Goal: Information Seeking & Learning: Learn about a topic

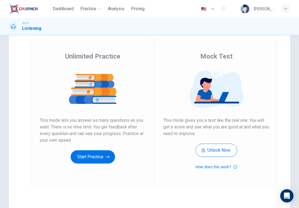
scroll to position [41, 0]
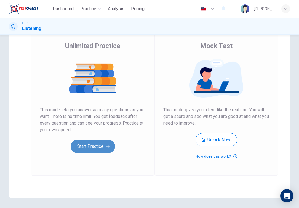
click at [108, 150] on button "Start Practice" at bounding box center [93, 146] width 44 height 13
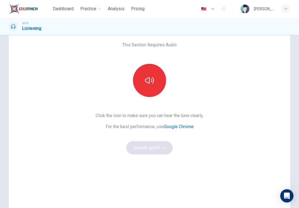
scroll to position [25, 0]
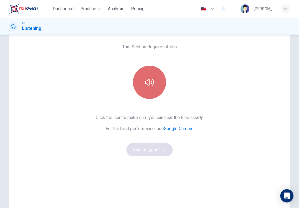
click at [154, 87] on button "button" at bounding box center [149, 82] width 33 height 33
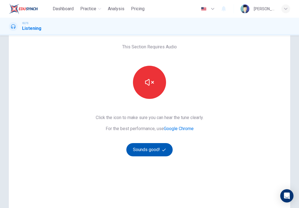
click at [148, 151] on button "Sounds good!" at bounding box center [149, 149] width 46 height 13
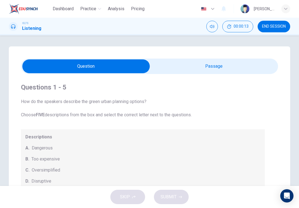
scroll to position [0, 0]
click at [212, 65] on input "checkbox" at bounding box center [86, 66] width 386 height 14
checkbox input "true"
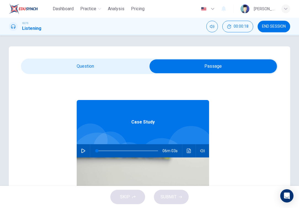
click at [84, 151] on icon "button" at bounding box center [83, 150] width 4 height 4
type input "0"
click at [83, 65] on input "checkbox" at bounding box center [213, 66] width 386 height 14
checkbox input "false"
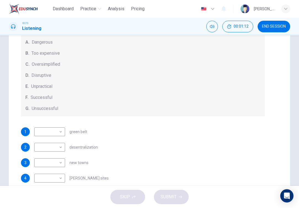
scroll to position [38, 0]
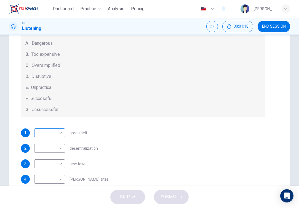
click at [53, 135] on body "Dashboard Practice Analysis Pricing English en ​ WONG YI THYEN IELTS Listening …" at bounding box center [149, 104] width 299 height 208
click at [53, 135] on div at bounding box center [149, 104] width 299 height 208
click at [46, 130] on body "Dashboard Practice Analysis Pricing English en ​ WONG YI THYEN IELTS Listening …" at bounding box center [149, 104] width 299 height 208
click at [42, 161] on li "C" at bounding box center [49, 159] width 31 height 9
type input "C"
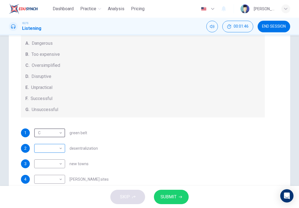
click at [53, 148] on body "Dashboard Practice Analysis Pricing English en ​ WONG YI THYEN IELTS Listening …" at bounding box center [149, 104] width 299 height 208
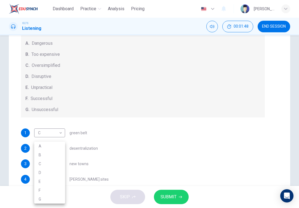
click at [72, 143] on div at bounding box center [149, 104] width 299 height 208
click at [52, 162] on body "Dashboard Practice Analysis Pricing English en ​ WONG YI THYEN IELTS Listening …" at bounding box center [149, 104] width 299 height 208
click at [51, 154] on li "B" at bounding box center [49, 154] width 31 height 9
type input "B"
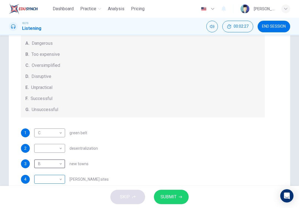
click at [59, 177] on body "Dashboard Practice Analysis Pricing English en ​ WONG YI THYEN IELTS Listening …" at bounding box center [149, 104] width 299 height 208
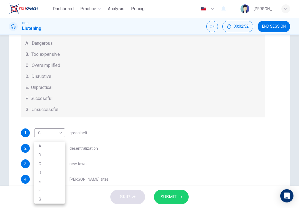
click at [52, 144] on li "A" at bounding box center [49, 146] width 31 height 9
type input "A"
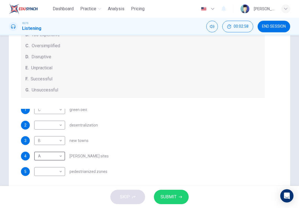
scroll to position [56, 0]
click at [53, 173] on body "Dashboard Practice Analysis Pricing English en ​ WONG YI THYEN IELTS Listening …" at bounding box center [149, 104] width 299 height 208
click at [51, 191] on li "F" at bounding box center [49, 190] width 31 height 9
type input "F"
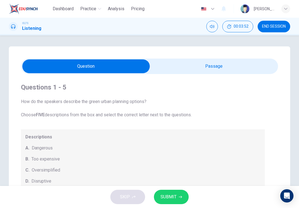
scroll to position [0, 0]
click at [177, 67] on input "checkbox" at bounding box center [86, 66] width 386 height 14
checkbox input "true"
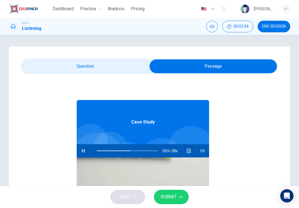
click at [84, 153] on icon "button" at bounding box center [83, 150] width 4 height 4
type input "59"
click at [84, 68] on input "checkbox" at bounding box center [213, 66] width 386 height 14
checkbox input "false"
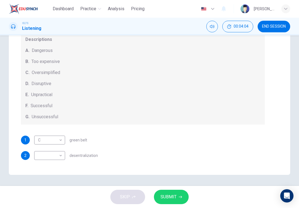
scroll to position [94, 0]
click at [54, 157] on body "Dashboard Practice Analysis Pricing English en ​ WONG YI THYEN IELTS Listening …" at bounding box center [149, 104] width 299 height 208
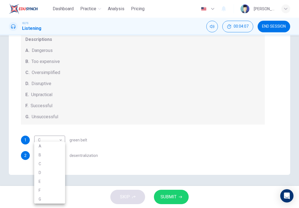
click at [50, 183] on li "E" at bounding box center [49, 181] width 31 height 9
type input "E"
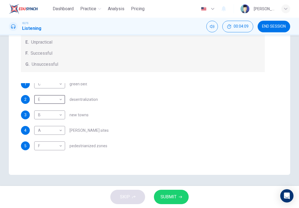
scroll to position [56, 0]
click at [171, 196] on span "SUBMIT" at bounding box center [169, 197] width 16 height 8
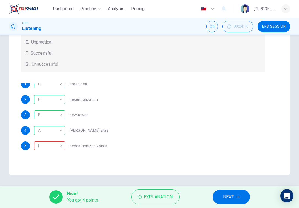
scroll to position [0, 0]
click at [41, 144] on div "F" at bounding box center [48, 146] width 29 height 16
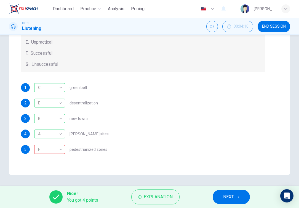
scroll to position [56, 0]
click at [233, 198] on span "NEXT" at bounding box center [228, 197] width 11 height 8
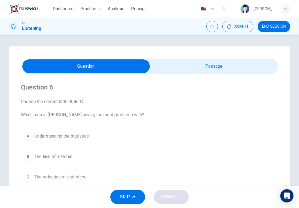
scroll to position [-2, 0]
click at [194, 66] on input "checkbox" at bounding box center [86, 66] width 386 height 14
checkbox input "true"
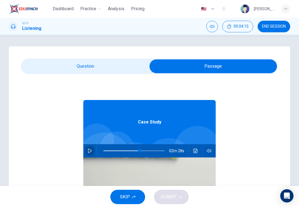
click at [93, 151] on button "button" at bounding box center [90, 150] width 9 height 13
type input "60"
click at [97, 70] on input "checkbox" at bounding box center [213, 66] width 386 height 14
checkbox input "false"
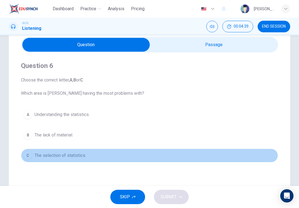
click at [65, 156] on span "The selection of statistics." at bounding box center [60, 155] width 52 height 7
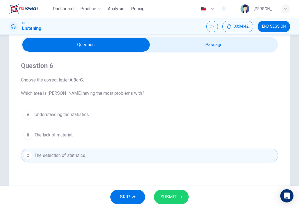
click at [172, 197] on span "SUBMIT" at bounding box center [169, 197] width 16 height 8
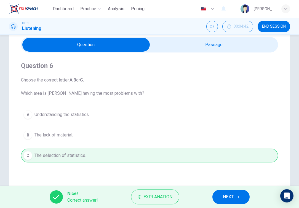
click at [233, 198] on span "NEXT" at bounding box center [228, 197] width 11 height 8
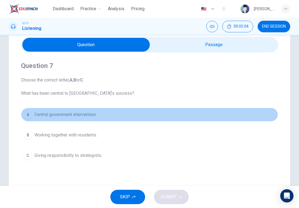
click at [76, 111] on span "Central government intervention." at bounding box center [65, 114] width 62 height 7
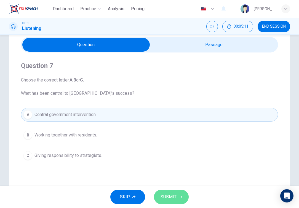
click at [178, 194] on button "SUBMIT" at bounding box center [171, 197] width 35 height 14
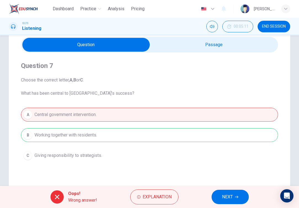
click at [223, 198] on span "NEXT" at bounding box center [227, 197] width 11 height 8
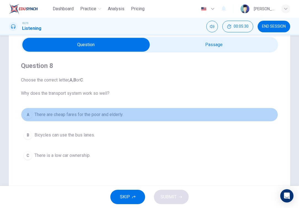
click at [131, 114] on button "A There are cheap fares for the poor and elderly." at bounding box center [149, 115] width 257 height 14
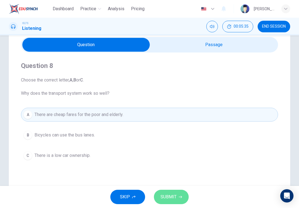
click at [169, 195] on span "SUBMIT" at bounding box center [169, 197] width 16 height 8
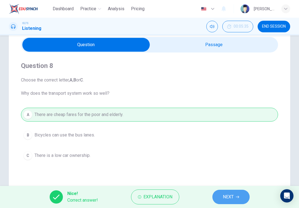
click at [226, 198] on span "NEXT" at bounding box center [228, 197] width 11 height 8
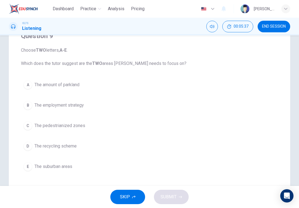
scroll to position [51, 0]
click at [69, 84] on span "The amount of parkland" at bounding box center [56, 85] width 45 height 7
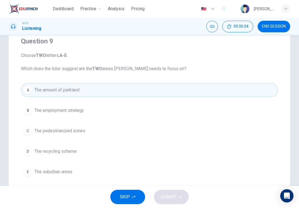
scroll to position [46, 0]
click at [57, 174] on span "The suburban areas" at bounding box center [53, 172] width 38 height 7
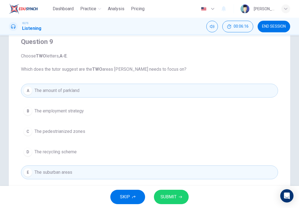
click at [78, 150] on button "D The recycling scheme" at bounding box center [149, 152] width 257 height 14
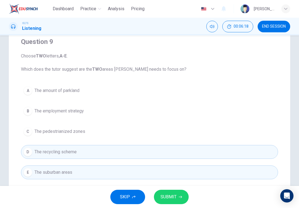
click at [90, 90] on button "A The amount of parkland" at bounding box center [149, 91] width 257 height 14
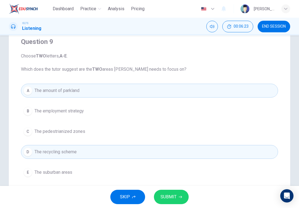
click at [166, 196] on span "SUBMIT" at bounding box center [169, 197] width 16 height 8
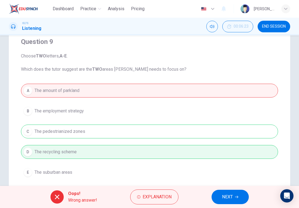
click at [134, 130] on div "A The amount of parkland B The employment strategy C The pedestrianized zones D…" at bounding box center [149, 131] width 257 height 95
click at [229, 197] on span "NEXT" at bounding box center [227, 197] width 11 height 8
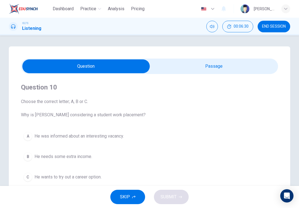
scroll to position [0, 0]
click at [214, 55] on div "Question 10 Choose the correct letter; A, B or C. Why is Matthew considering a …" at bounding box center [149, 157] width 281 height 222
click at [214, 64] on input "checkbox" at bounding box center [86, 66] width 386 height 14
checkbox input "true"
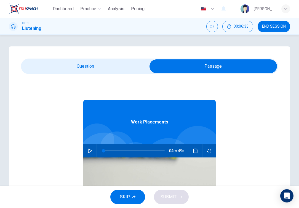
click at [91, 152] on icon "button" at bounding box center [90, 150] width 4 height 4
type input "1"
click at [103, 63] on input "checkbox" at bounding box center [213, 66] width 386 height 14
checkbox input "false"
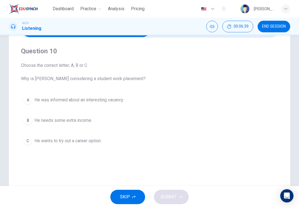
scroll to position [36, 0]
click at [62, 141] on span "He wants to try out a career option." at bounding box center [67, 141] width 67 height 7
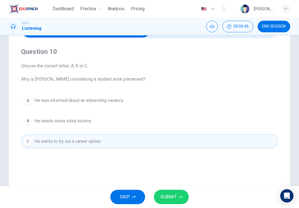
click at [168, 197] on span "SUBMIT" at bounding box center [169, 197] width 16 height 8
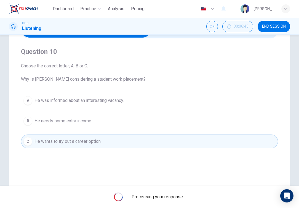
type input "1"
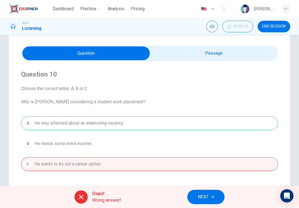
scroll to position [3, 0]
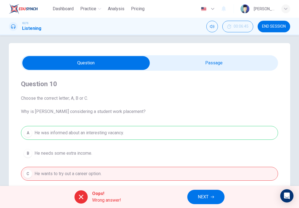
click at [185, 61] on input "checkbox" at bounding box center [86, 63] width 386 height 14
checkbox input "true"
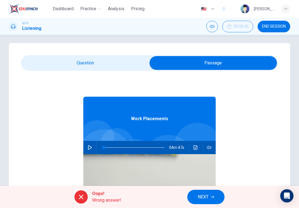
click at [86, 150] on button "button" at bounding box center [90, 147] width 9 height 13
type input "1"
click at [98, 58] on input "checkbox" at bounding box center [213, 63] width 386 height 14
checkbox input "false"
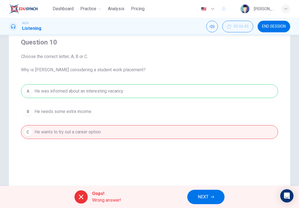
scroll to position [49, 0]
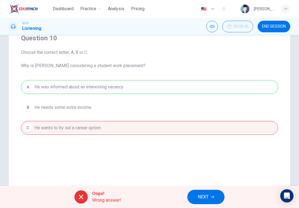
click at [59, 82] on div "A He was informed about an interesting vacancy. B He needs some extra income. C…" at bounding box center [149, 107] width 257 height 55
click at [211, 196] on button "NEXT" at bounding box center [205, 197] width 37 height 14
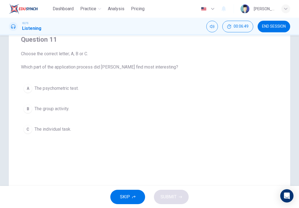
scroll to position [48, 0]
click at [46, 129] on span "The individual task." at bounding box center [52, 128] width 37 height 7
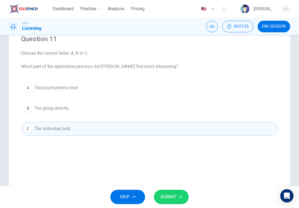
click at [69, 87] on span "The psychometric test." at bounding box center [56, 87] width 44 height 7
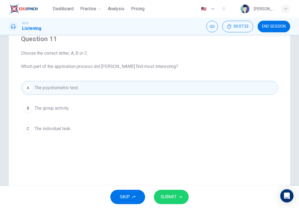
click at [73, 106] on button "B The group activity." at bounding box center [149, 108] width 257 height 14
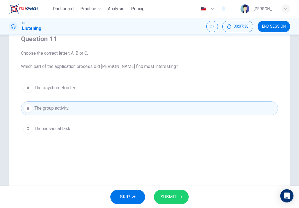
click at [77, 127] on button "C The individual task." at bounding box center [149, 129] width 257 height 14
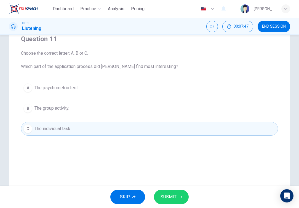
click at [171, 197] on span "SUBMIT" at bounding box center [169, 197] width 16 height 8
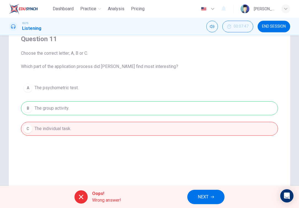
click at [212, 199] on button "NEXT" at bounding box center [205, 197] width 37 height 14
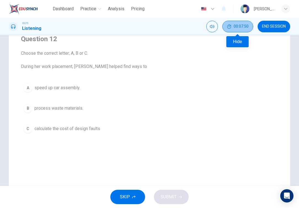
click at [234, 24] on button "00:07:50" at bounding box center [237, 27] width 31 height 12
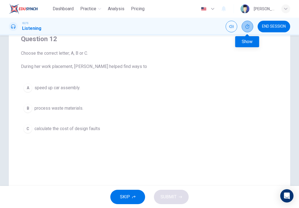
click at [249, 30] on button "Show" at bounding box center [248, 27] width 12 height 12
click at [76, 88] on span "speed up car assembly." at bounding box center [57, 87] width 46 height 7
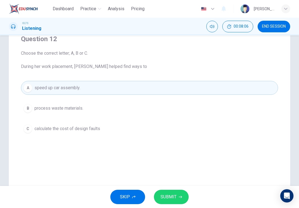
click at [174, 197] on span "SUBMIT" at bounding box center [169, 197] width 16 height 8
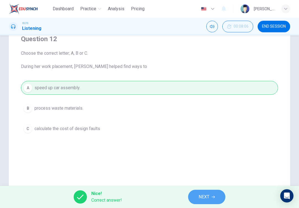
click at [201, 199] on span "NEXT" at bounding box center [204, 197] width 11 height 8
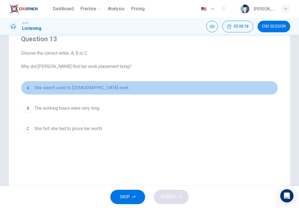
click at [105, 88] on button "A She wasn’t used to full-time work." at bounding box center [149, 88] width 257 height 14
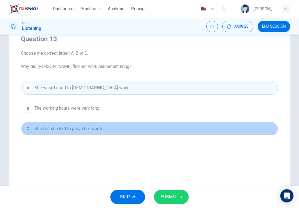
click at [87, 131] on span "She felt she had to prove her worth" at bounding box center [68, 128] width 68 height 7
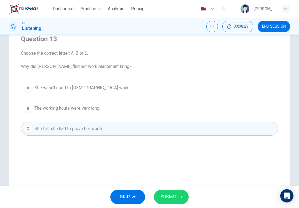
click at [169, 196] on span "SUBMIT" at bounding box center [169, 197] width 16 height 8
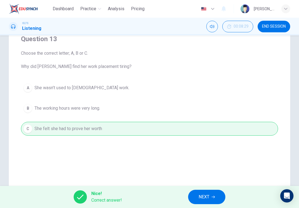
click at [209, 199] on span "NEXT" at bounding box center [204, 197] width 11 height 8
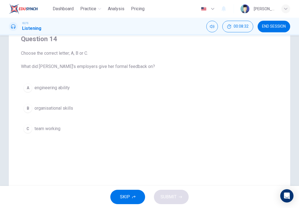
drag, startPoint x: 92, startPoint y: 67, endPoint x: 117, endPoint y: 67, distance: 24.3
click at [117, 67] on span "Choose the correct letter; A, B or C. What did Linda’s employers give her forma…" at bounding box center [149, 60] width 257 height 20
click at [69, 127] on button "C team working" at bounding box center [149, 129] width 257 height 14
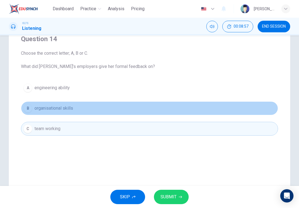
click at [84, 108] on button "B organisational skills" at bounding box center [149, 108] width 257 height 14
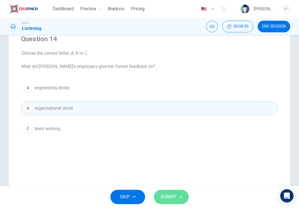
click at [166, 193] on button "SUBMIT" at bounding box center [171, 197] width 35 height 14
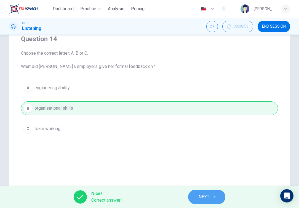
click at [211, 197] on button "NEXT" at bounding box center [206, 197] width 37 height 14
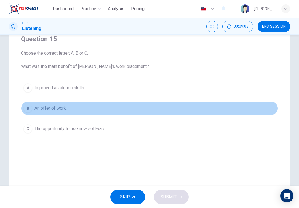
click at [79, 106] on button "B An offer of work." at bounding box center [149, 108] width 257 height 14
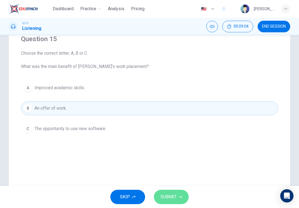
click at [173, 192] on button "SUBMIT" at bounding box center [171, 197] width 35 height 14
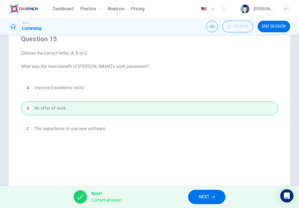
click at [212, 196] on icon "button" at bounding box center [213, 196] width 3 height 3
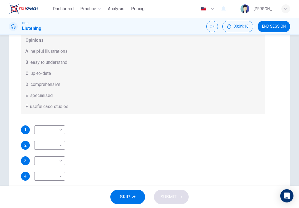
scroll to position [66, 0]
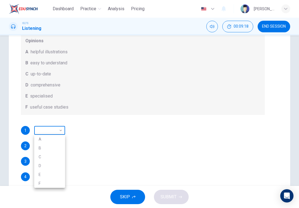
click at [60, 130] on body "Dashboard Practice Analysis Pricing English en ​ WONG YI THYEN IELTS Listening …" at bounding box center [149, 104] width 299 height 208
click at [102, 87] on div at bounding box center [149, 104] width 299 height 208
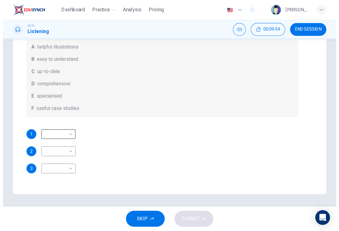
scroll to position [10, 0]
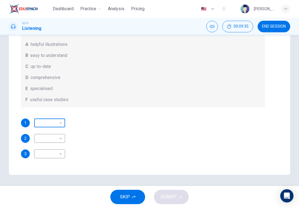
click at [56, 125] on body "Dashboard Practice Analysis Pricing English en ​ WONG YI THYEN IELTS Listening …" at bounding box center [149, 104] width 299 height 208
click at [56, 125] on div at bounding box center [149, 104] width 299 height 208
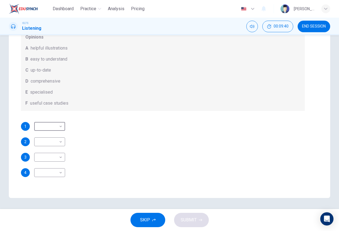
scroll to position [30, 0]
click at [57, 126] on body "Dashboard Practice Analysis Pricing English en ​ WONG YI THYEN IELTS Listening …" at bounding box center [169, 115] width 339 height 231
click at [56, 143] on li "B" at bounding box center [49, 144] width 31 height 9
type input "B"
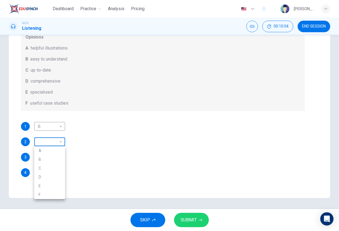
click at [55, 140] on body "Dashboard Practice Analysis Pricing English en ​ WONG YI THYEN IELTS Listening …" at bounding box center [169, 115] width 339 height 231
click at [48, 151] on li "A" at bounding box center [49, 150] width 31 height 9
type input "A"
click at [47, 157] on body "Dashboard Practice Analysis Pricing English en ​ WONG YI THYEN IELTS Listening …" at bounding box center [169, 115] width 339 height 231
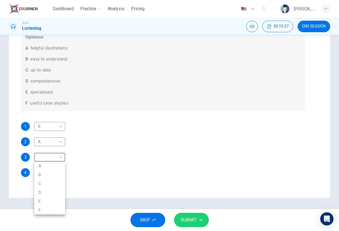
click at [48, 207] on li "F" at bounding box center [49, 210] width 31 height 9
type input "F"
click at [54, 176] on body "Dashboard Practice Analysis Pricing English en ​ WONG YI THYEN IELTS Listening …" at bounding box center [169, 115] width 339 height 231
click at [50, 194] on li "C" at bounding box center [49, 196] width 31 height 9
type input "C"
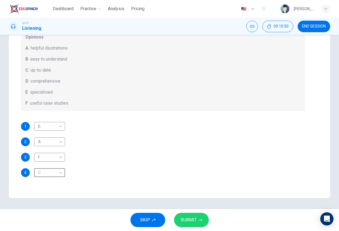
scroll to position [0, 0]
click at [194, 207] on span "SUBMIT" at bounding box center [189, 221] width 16 height 8
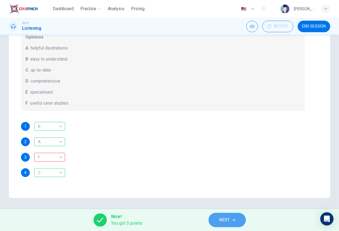
click at [218, 207] on button "NEXT" at bounding box center [227, 220] width 37 height 14
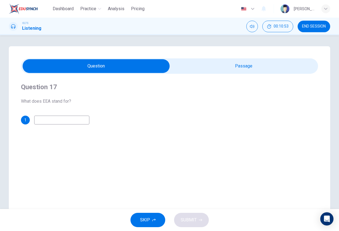
click at [263, 64] on input "checkbox" at bounding box center [96, 66] width 446 height 14
checkbox input "true"
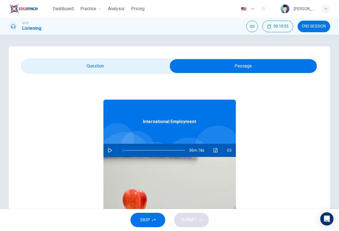
click at [112, 154] on button "button" at bounding box center [110, 150] width 9 height 13
type input "0"
click at [98, 69] on input "checkbox" at bounding box center [243, 66] width 446 height 14
checkbox input "false"
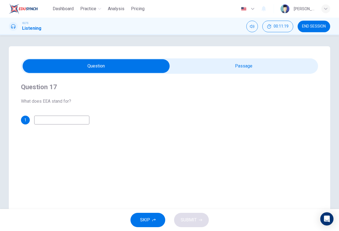
click at [60, 123] on input at bounding box center [61, 120] width 55 height 9
type input "s"
type input "15"
click at [202, 69] on input "checkbox" at bounding box center [96, 66] width 446 height 14
checkbox input "true"
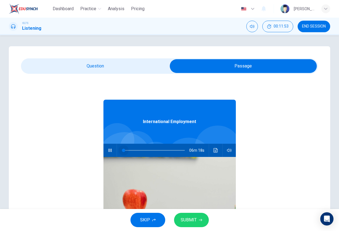
drag, startPoint x: 132, startPoint y: 150, endPoint x: 122, endPoint y: 150, distance: 9.9
click at [122, 150] on span at bounding box center [123, 150] width 3 height 3
type input "0"
click at [72, 69] on input "checkbox" at bounding box center [243, 66] width 446 height 14
checkbox input "false"
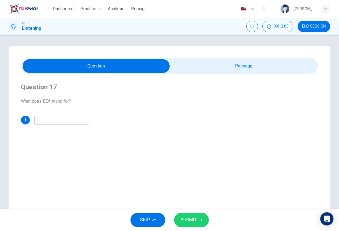
click at [55, 122] on input at bounding box center [61, 120] width 55 height 9
type input "i"
type input "employers"
drag, startPoint x: 61, startPoint y: 121, endPoint x: 35, endPoint y: 121, distance: 25.7
click at [35, 121] on input "employers" at bounding box center [61, 120] width 55 height 9
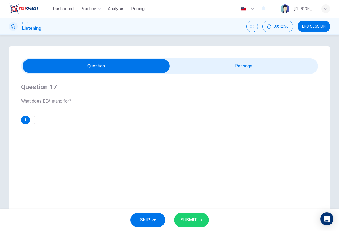
click at [41, 120] on input at bounding box center [61, 120] width 55 height 9
click at [145, 207] on span "SKIP" at bounding box center [145, 221] width 10 height 8
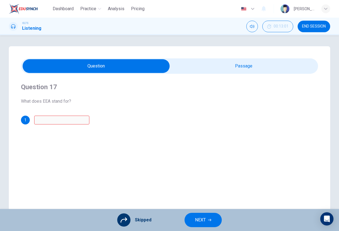
click at [203, 207] on span "NEXT" at bounding box center [200, 221] width 11 height 8
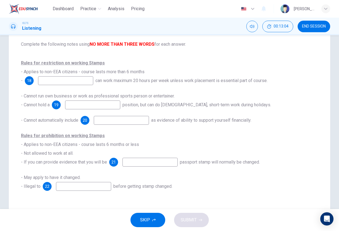
scroll to position [53, 0]
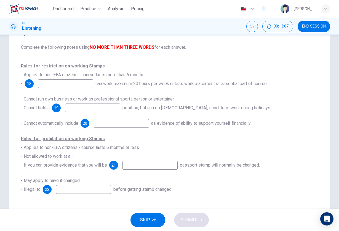
click at [63, 85] on input at bounding box center [65, 83] width 55 height 9
click at [76, 84] on input at bounding box center [65, 83] width 55 height 9
type input "T"
type input "Students"
click at [78, 108] on input at bounding box center [92, 108] width 55 height 9
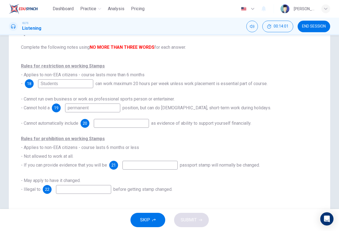
type input "permanent"
click at [119, 129] on div "Rules for restriction on working Stamps - Applies to non-EEA citizens - course …" at bounding box center [169, 128] width 297 height 132
click at [117, 126] on input at bounding box center [121, 123] width 55 height 9
drag, startPoint x: 66, startPoint y: 124, endPoint x: 74, endPoint y: 124, distance: 8.6
click at [74, 124] on span "- Cannot automatically include" at bounding box center [49, 123] width 57 height 5
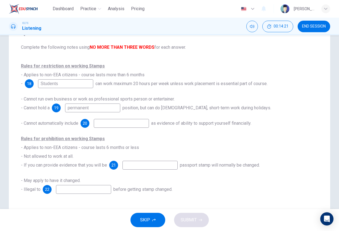
click at [105, 126] on input at bounding box center [121, 123] width 55 height 9
click at [123, 125] on input "serious conciquency" at bounding box center [121, 123] width 55 height 9
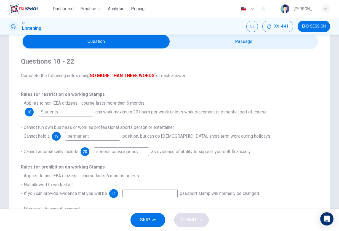
scroll to position [65, 0]
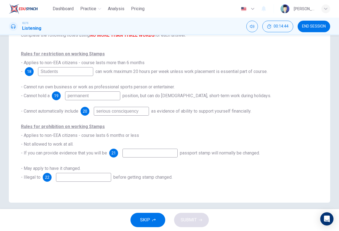
type input "serious consciquency"
click at [144, 154] on input at bounding box center [149, 153] width 55 height 9
type input "your ability for"
click at [92, 181] on input at bounding box center [83, 177] width 55 height 9
drag, startPoint x: 159, startPoint y: 155, endPoint x: 125, endPoint y: 155, distance: 34.2
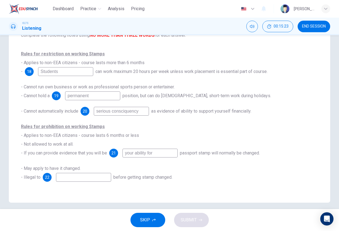
click at [124, 155] on input "your ability for" at bounding box center [149, 153] width 55 height 9
type input "approved"
click at [89, 179] on input at bounding box center [83, 177] width 55 height 9
type input "work"
click at [190, 207] on span "SUBMIT" at bounding box center [189, 221] width 16 height 8
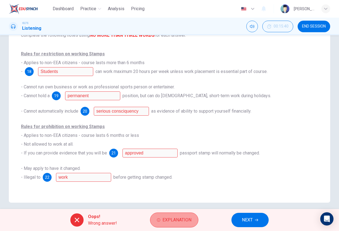
click at [165, 207] on span "Explanation" at bounding box center [176, 221] width 29 height 8
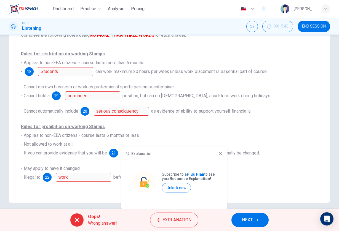
click at [221, 153] on icon at bounding box center [220, 154] width 4 height 4
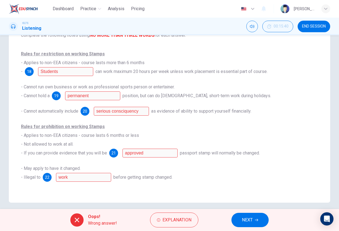
click at [252, 207] on span "NEXT" at bounding box center [247, 221] width 11 height 8
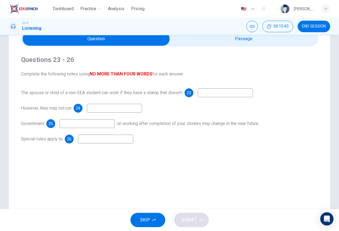
scroll to position [27, 0]
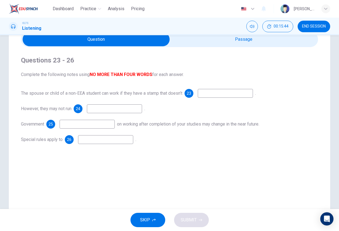
click at [235, 92] on input at bounding box center [225, 93] width 55 height 9
drag, startPoint x: 204, startPoint y: 94, endPoint x: 243, endPoint y: 94, distance: 39.4
click at [243, 94] on input "have limitations" at bounding box center [225, 93] width 55 height 9
type input "show evidence"
click at [135, 109] on input at bounding box center [114, 109] width 55 height 9
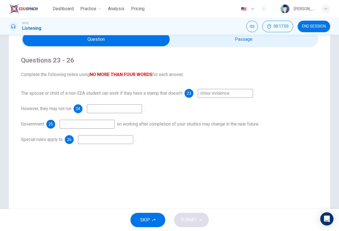
drag, startPoint x: 41, startPoint y: 108, endPoint x: 97, endPoint y: 112, distance: 55.3
click at [97, 112] on div "However, they may not run 24 ." at bounding box center [169, 109] width 297 height 9
click at [97, 112] on input at bounding box center [114, 109] width 55 height 9
click at [87, 136] on input at bounding box center [105, 139] width 55 height 9
type input "d"
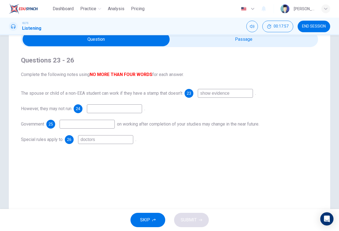
type input "doctors"
click at [102, 124] on input at bounding box center [87, 124] width 55 height 9
type input "prohibited"
click at [114, 108] on input at bounding box center [114, 109] width 55 height 9
type input "away"
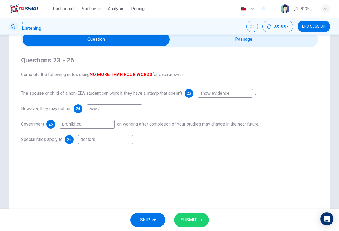
click at [194, 207] on span "SUBMIT" at bounding box center [189, 221] width 16 height 8
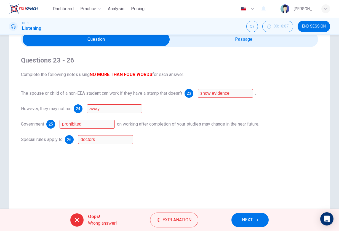
click at [244, 207] on button "NEXT" at bounding box center [249, 220] width 37 height 14
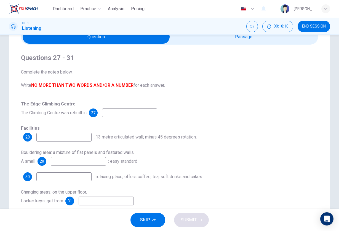
scroll to position [30, 0]
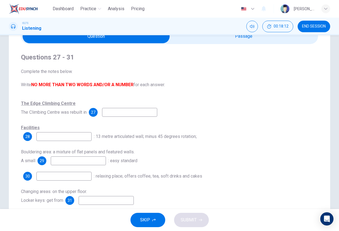
click at [206, 41] on input "checkbox" at bounding box center [96, 37] width 446 height 14
checkbox input "true"
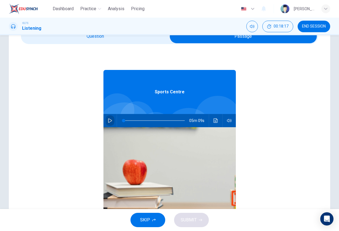
click at [111, 119] on icon "button" at bounding box center [110, 121] width 4 height 4
type input "0"
click at [105, 40] on input "checkbox" at bounding box center [243, 37] width 446 height 14
checkbox input "false"
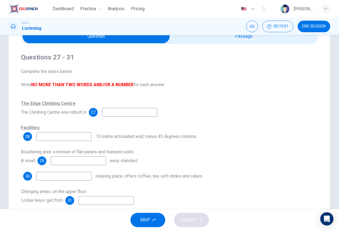
click at [113, 114] on input at bounding box center [129, 112] width 55 height 9
click at [67, 137] on input at bounding box center [63, 136] width 55 height 9
type input "Main hall"
drag, startPoint x: 59, startPoint y: 137, endPoint x: 33, endPoint y: 137, distance: 25.9
click at [33, 137] on div "28 Main hall" at bounding box center [57, 136] width 68 height 9
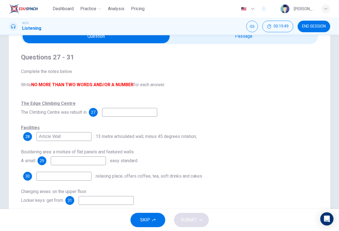
type input "Article Wall"
click at [62, 164] on input at bounding box center [78, 161] width 55 height 9
click at [115, 113] on input at bounding box center [129, 112] width 55 height 9
type input "2010"
click at [87, 164] on input at bounding box center [78, 161] width 55 height 9
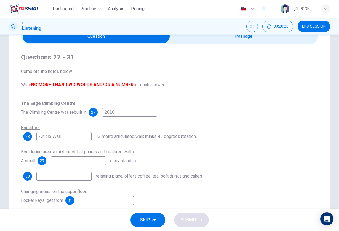
click at [62, 176] on input at bounding box center [63, 176] width 55 height 9
click at [69, 161] on input at bounding box center [78, 161] width 55 height 9
click at [63, 180] on input at bounding box center [63, 176] width 55 height 9
click at [55, 161] on input "pool" at bounding box center [78, 161] width 55 height 9
type input "warm-up pool"
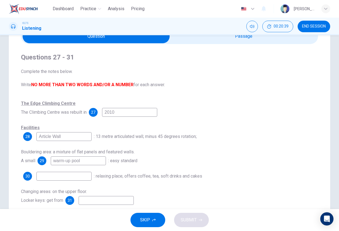
click at [47, 178] on input at bounding box center [63, 176] width 55 height 9
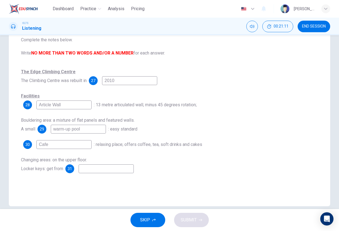
scroll to position [67, 0]
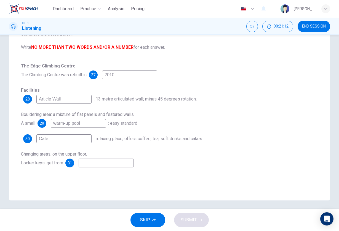
type input "Cafe"
click at [87, 161] on input at bounding box center [106, 163] width 55 height 9
type input "reception"
click at [185, 207] on span "SUBMIT" at bounding box center [189, 221] width 16 height 8
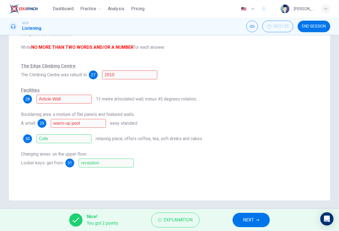
click at [255, 207] on button "NEXT" at bounding box center [251, 220] width 37 height 14
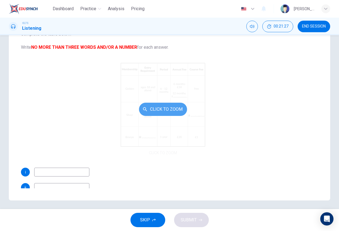
click at [153, 110] on button "Click to Zoom" at bounding box center [163, 109] width 48 height 13
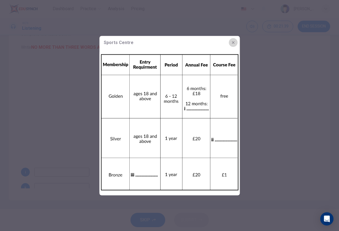
click at [232, 42] on icon "button" at bounding box center [233, 42] width 4 height 4
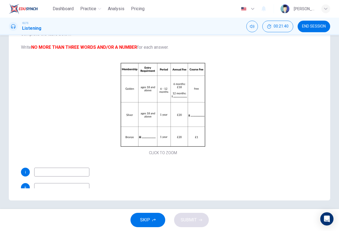
click at [68, 172] on input at bounding box center [61, 172] width 55 height 9
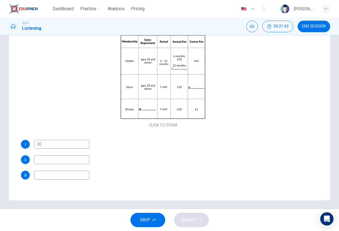
scroll to position [28, 0]
type input "30"
click at [69, 164] on input at bounding box center [61, 160] width 55 height 9
type input "1"
type input "free"
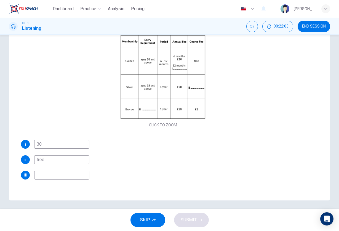
click at [60, 174] on input at bounding box center [61, 175] width 55 height 9
type input "8 to 14"
click at [186, 207] on span "SUBMIT" at bounding box center [189, 221] width 16 height 8
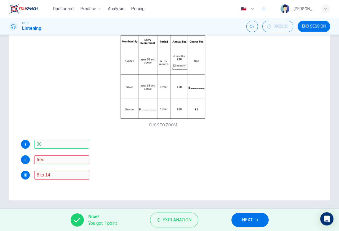
click at [250, 207] on span "NEXT" at bounding box center [247, 221] width 11 height 8
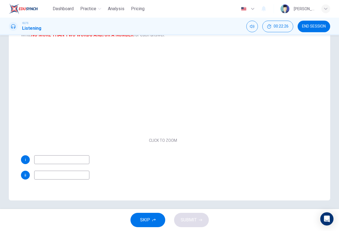
scroll to position [12, 0]
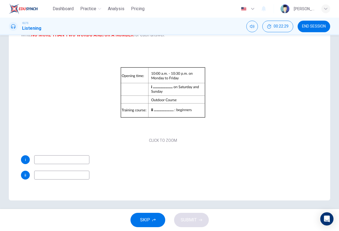
click at [56, 157] on input at bounding box center [61, 160] width 55 height 9
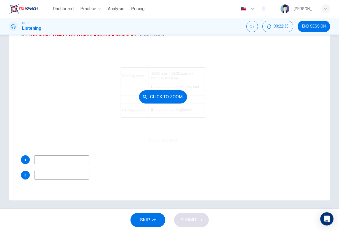
click at [160, 98] on button "Click to Zoom" at bounding box center [163, 96] width 48 height 13
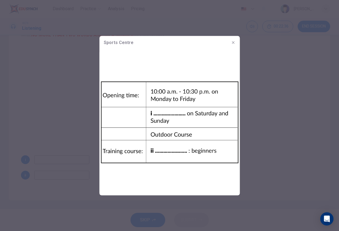
click at [274, 63] on div at bounding box center [169, 115] width 339 height 231
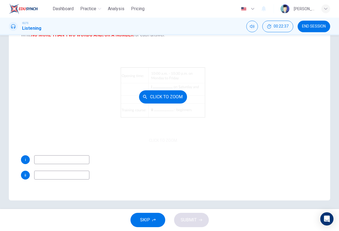
click at [160, 99] on button "Click to Zoom" at bounding box center [163, 96] width 48 height 13
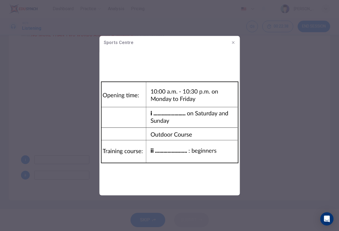
click at [231, 42] on icon "button" at bounding box center [233, 42] width 4 height 4
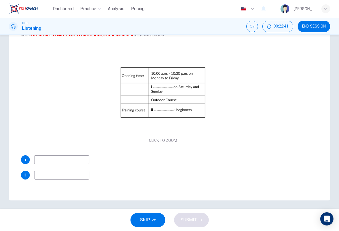
click at [72, 157] on input at bounding box center [61, 160] width 55 height 9
type input "Indoor Course"
click at [63, 173] on input at bounding box center [61, 175] width 55 height 9
drag, startPoint x: 69, startPoint y: 161, endPoint x: 30, endPoint y: 162, distance: 38.9
click at [30, 162] on div "i Indoor Course" at bounding box center [163, 160] width 284 height 9
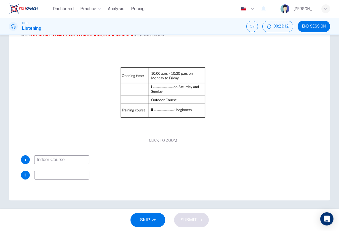
click at [43, 175] on input at bounding box center [61, 175] width 55 height 9
paste input "I"
type input "Indoor Course"
drag, startPoint x: 68, startPoint y: 161, endPoint x: 35, endPoint y: 160, distance: 33.7
click at [35, 160] on input "Indoor Course" at bounding box center [61, 160] width 55 height 9
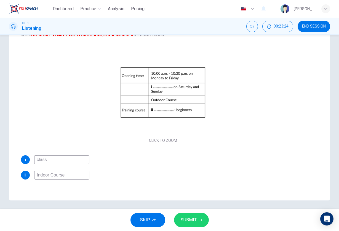
type input "class"
click at [200, 207] on button "SUBMIT" at bounding box center [191, 220] width 35 height 14
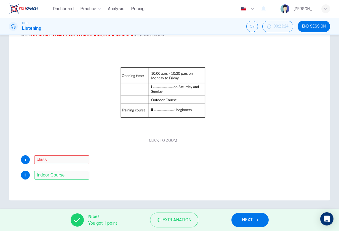
click at [242, 207] on span "NEXT" at bounding box center [247, 221] width 11 height 8
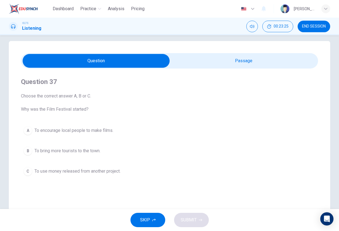
scroll to position [3, 0]
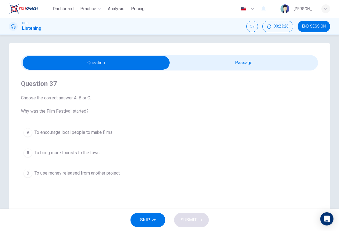
click at [223, 53] on div "Question 37 Choose the correct answer A, B or C. Why was the Film Festival star…" at bounding box center [169, 154] width 321 height 222
click at [222, 65] on input "checkbox" at bounding box center [96, 63] width 446 height 14
checkbox input "true"
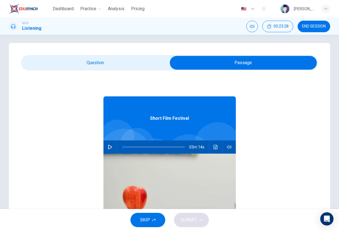
click at [111, 149] on icon "button" at bounding box center [110, 147] width 4 height 4
type input "0"
click at [103, 65] on input "checkbox" at bounding box center [243, 63] width 446 height 14
checkbox input "false"
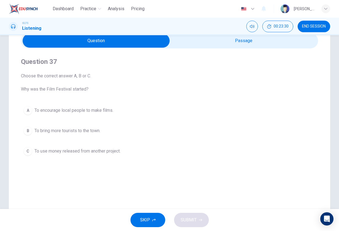
scroll to position [26, 0]
type input "19"
click at [245, 44] on div "Mute" at bounding box center [251, 41] width 23 height 11
click at [216, 44] on input "checkbox" at bounding box center [96, 41] width 446 height 14
checkbox input "true"
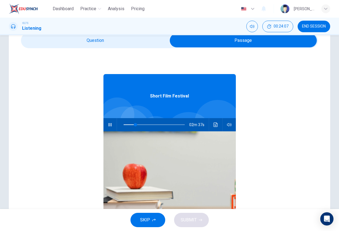
click at [111, 129] on button "button" at bounding box center [110, 124] width 9 height 13
click at [109, 123] on icon "button" at bounding box center [110, 125] width 4 height 4
type input "19"
click at [114, 43] on input "checkbox" at bounding box center [243, 41] width 446 height 14
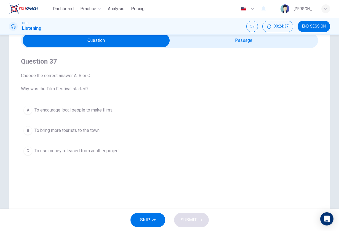
click at [82, 113] on span "To encourage local people to make films." at bounding box center [73, 110] width 79 height 7
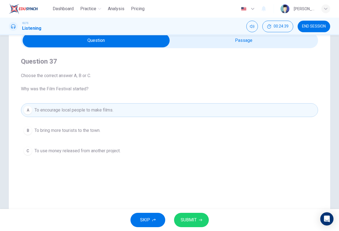
click at [191, 207] on span "SUBMIT" at bounding box center [189, 221] width 16 height 8
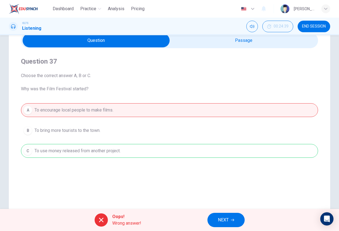
click at [215, 207] on button "NEXT" at bounding box center [225, 220] width 37 height 14
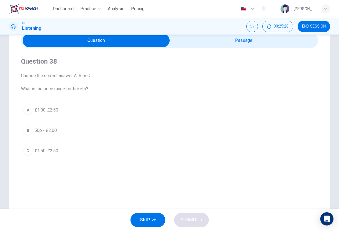
click at [54, 112] on span "£1.00-£2.50" at bounding box center [46, 110] width 24 height 7
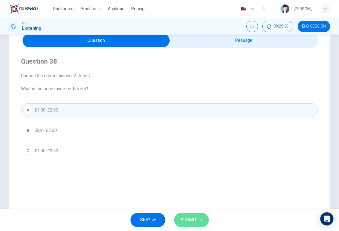
click at [193, 207] on button "SUBMIT" at bounding box center [191, 220] width 35 height 14
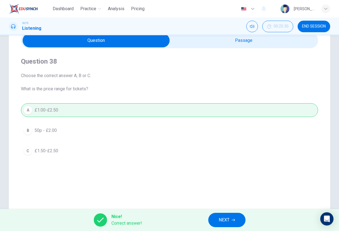
click at [221, 207] on button "NEXT" at bounding box center [226, 220] width 37 height 14
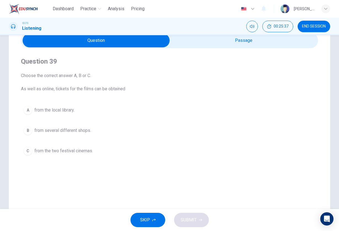
click at [81, 115] on button "A from the local library." at bounding box center [169, 110] width 297 height 14
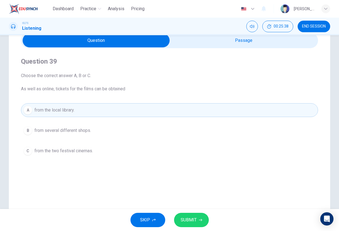
click at [195, 207] on span "SUBMIT" at bounding box center [189, 221] width 16 height 8
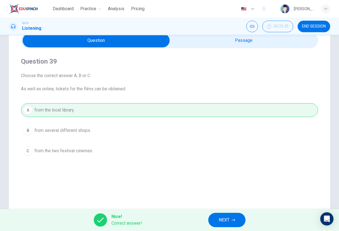
click at [222, 207] on span "NEXT" at bounding box center [224, 221] width 11 height 8
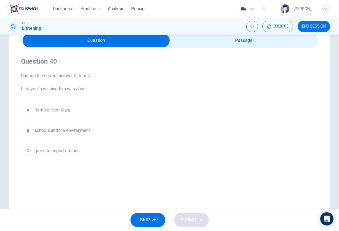
click at [60, 109] on span "farms of the future." at bounding box center [52, 110] width 37 height 7
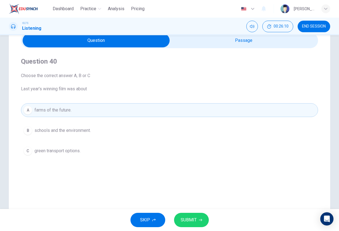
click at [81, 150] on span "green transport options." at bounding box center [57, 151] width 46 height 7
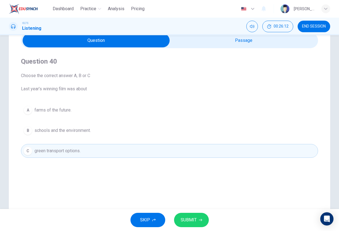
click at [190, 207] on button "SUBMIT" at bounding box center [191, 220] width 35 height 14
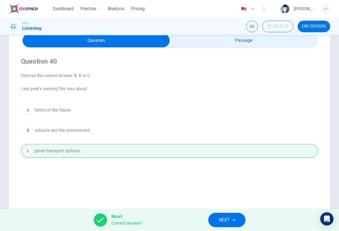
click at [222, 207] on span "NEXT" at bounding box center [224, 221] width 11 height 8
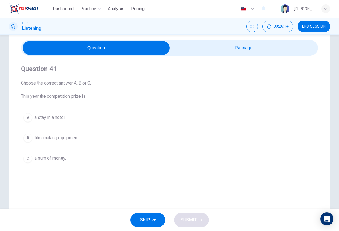
scroll to position [18, 0]
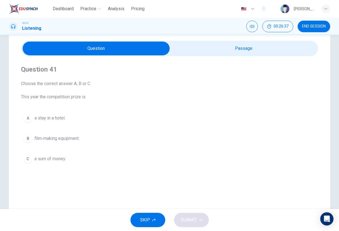
click at [68, 159] on button "C a sum of money." at bounding box center [169, 159] width 297 height 14
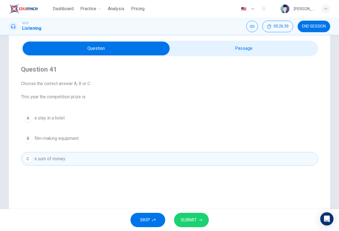
click at [196, 207] on span "SUBMIT" at bounding box center [189, 221] width 16 height 8
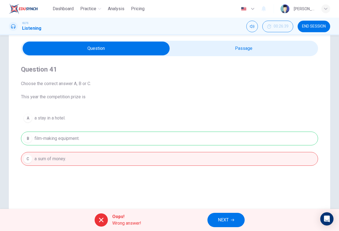
click at [231, 207] on icon "button" at bounding box center [232, 220] width 3 height 3
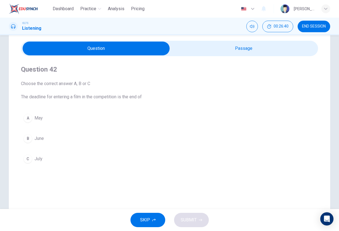
click at [95, 102] on div "Question 42 Choose the correct answer A, B or C The deadline for entering a fil…" at bounding box center [169, 115] width 297 height 119
click at [65, 159] on button "C July" at bounding box center [169, 159] width 297 height 14
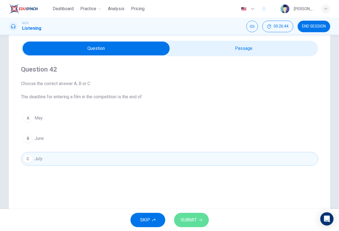
click at [196, 207] on span "SUBMIT" at bounding box center [189, 221] width 16 height 8
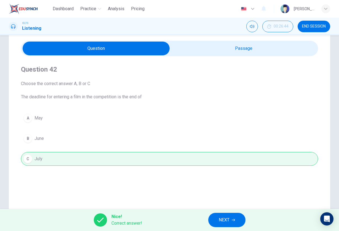
click at [229, 207] on span "NEXT" at bounding box center [224, 221] width 11 height 8
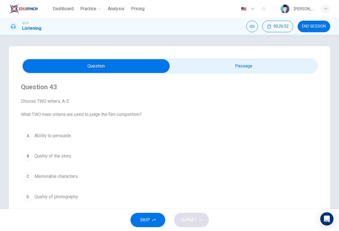
scroll to position [0, 0]
click at [212, 64] on input "checkbox" at bounding box center [96, 66] width 446 height 14
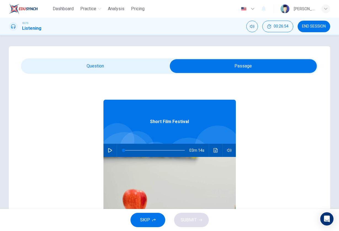
click at [111, 152] on icon "button" at bounding box center [110, 150] width 4 height 4
click at [86, 67] on input "checkbox" at bounding box center [243, 66] width 446 height 14
checkbox input "false"
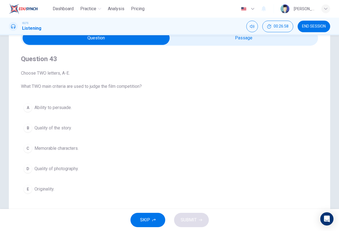
scroll to position [26, 0]
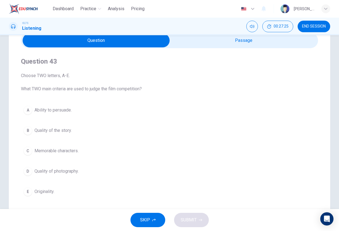
click at [215, 49] on div "Question 43 Choose TWO letters, A-E. What TWO main criteria are used to judge t…" at bounding box center [169, 127] width 297 height 159
type input "16"
click at [213, 44] on input "checkbox" at bounding box center [96, 41] width 446 height 14
checkbox input "true"
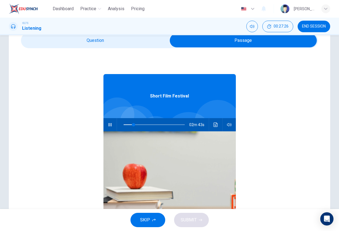
click at [113, 124] on button "button" at bounding box center [110, 124] width 9 height 13
type input "16"
click at [123, 47] on input "checkbox" at bounding box center [243, 41] width 446 height 14
checkbox input "false"
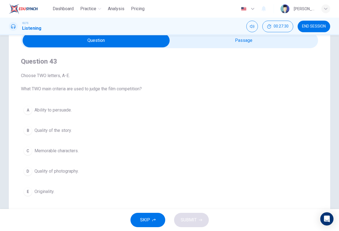
click at [65, 131] on span "Quality of the story." at bounding box center [52, 130] width 37 height 7
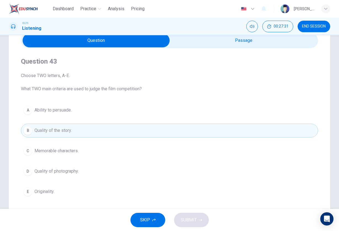
click at [52, 192] on span "Originality." at bounding box center [44, 192] width 20 height 7
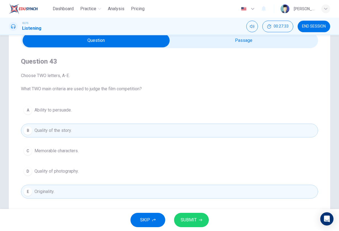
click at [193, 207] on span "SUBMIT" at bounding box center [189, 221] width 16 height 8
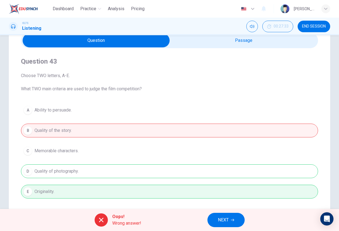
click at [224, 207] on button "NEXT" at bounding box center [225, 220] width 37 height 14
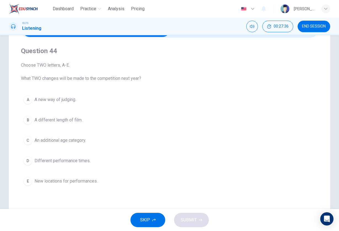
scroll to position [36, 0]
click at [80, 142] on span "An additional age category." at bounding box center [60, 141] width 52 height 7
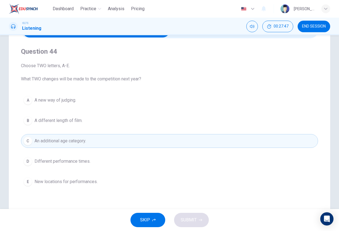
click at [82, 119] on span "A different length of film." at bounding box center [58, 121] width 48 height 7
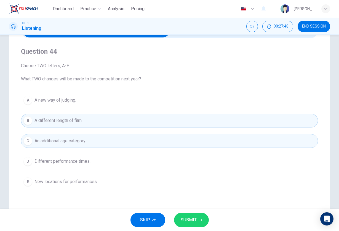
click at [184, 207] on span "SUBMIT" at bounding box center [189, 221] width 16 height 8
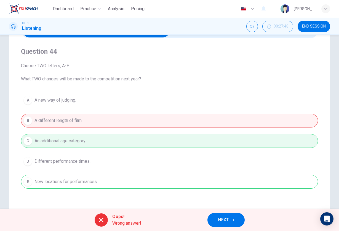
click at [234, 207] on button "NEXT" at bounding box center [225, 220] width 37 height 14
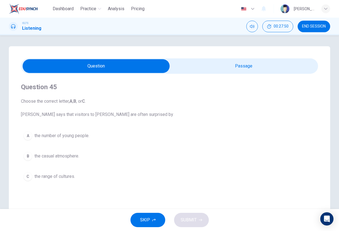
scroll to position [0, 0]
click at [299, 27] on span "END SESSION" at bounding box center [314, 26] width 24 height 4
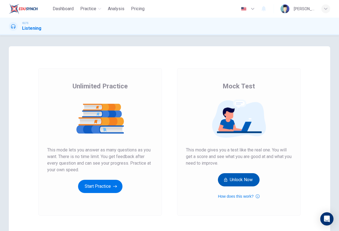
click at [244, 182] on button "Unlock Now" at bounding box center [239, 180] width 42 height 13
